Goal: Task Accomplishment & Management: Use online tool/utility

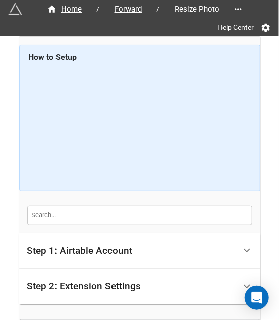
scroll to position [104, 0]
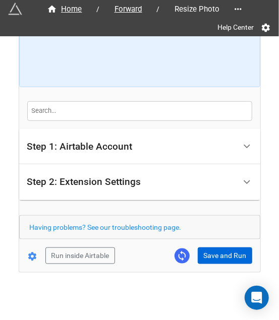
click at [215, 246] on form "How to Setup Step 1: Airtable Account Airtable User API Key Manna-Sinsub Airtab…" at bounding box center [139, 103] width 241 height 324
click at [218, 247] on button "Save and Run" at bounding box center [225, 255] width 54 height 17
drag, startPoint x: 220, startPoint y: 259, endPoint x: 223, endPoint y: 251, distance: 7.5
click at [220, 259] on button "Save and Run" at bounding box center [225, 255] width 54 height 17
click at [223, 256] on button "Save and Run" at bounding box center [225, 255] width 54 height 17
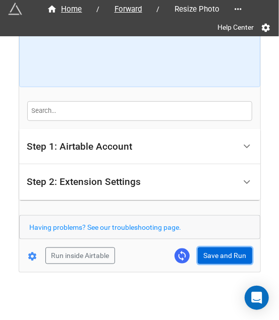
click at [210, 256] on button "Save and Run" at bounding box center [225, 255] width 54 height 17
click at [223, 260] on button "Save and Run" at bounding box center [225, 255] width 54 height 17
drag, startPoint x: 226, startPoint y: 251, endPoint x: 233, endPoint y: 248, distance: 7.5
click at [226, 251] on button "Save and Run" at bounding box center [225, 255] width 54 height 17
drag, startPoint x: 199, startPoint y: 263, endPoint x: 211, endPoint y: 259, distance: 13.1
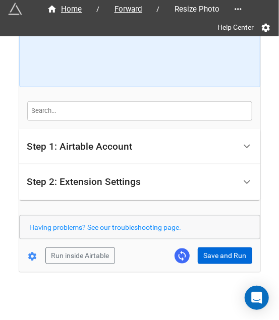
click at [199, 263] on div "Home / Forward / Resize Photo Help Center How to Setup Step 1: Airtable Account…" at bounding box center [139, 102] width 241 height 340
click at [211, 259] on button "Save and Run" at bounding box center [225, 255] width 54 height 17
click at [221, 247] on button "Save and Run" at bounding box center [225, 255] width 54 height 17
click at [228, 257] on button "Save and Run" at bounding box center [225, 255] width 54 height 17
drag, startPoint x: 224, startPoint y: 257, endPoint x: 261, endPoint y: 257, distance: 36.3
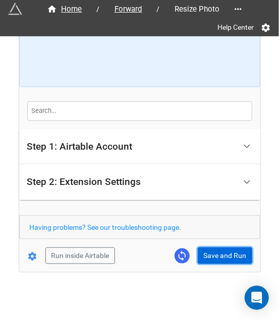
click at [224, 257] on button "Save and Run" at bounding box center [225, 255] width 54 height 17
click at [227, 256] on button "Save and Run" at bounding box center [225, 255] width 54 height 17
drag, startPoint x: 212, startPoint y: 233, endPoint x: 209, endPoint y: 252, distance: 18.9
click at [211, 238] on form "How to Setup Step 1: Airtable Account Airtable User API Key Manna-Sinsub Airtab…" at bounding box center [139, 103] width 241 height 324
click at [209, 252] on button "Save and Run" at bounding box center [225, 255] width 54 height 17
